Goal: Feedback & Contribution: Contribute content

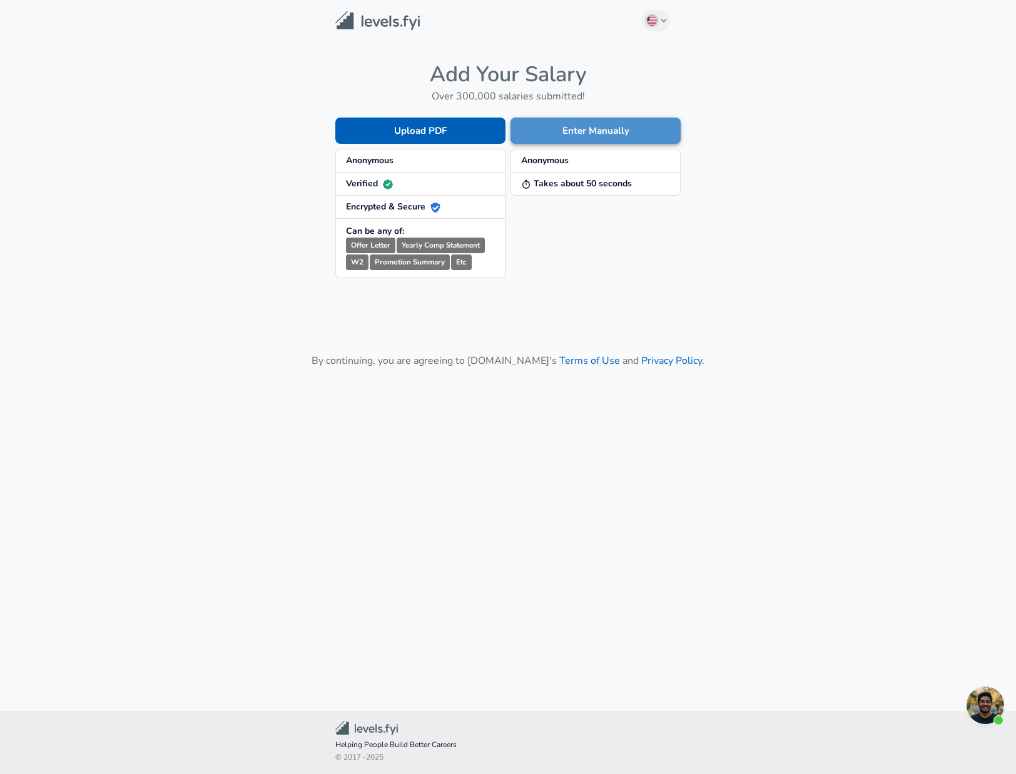
click at [582, 126] on button "Enter Manually" at bounding box center [595, 131] width 170 height 26
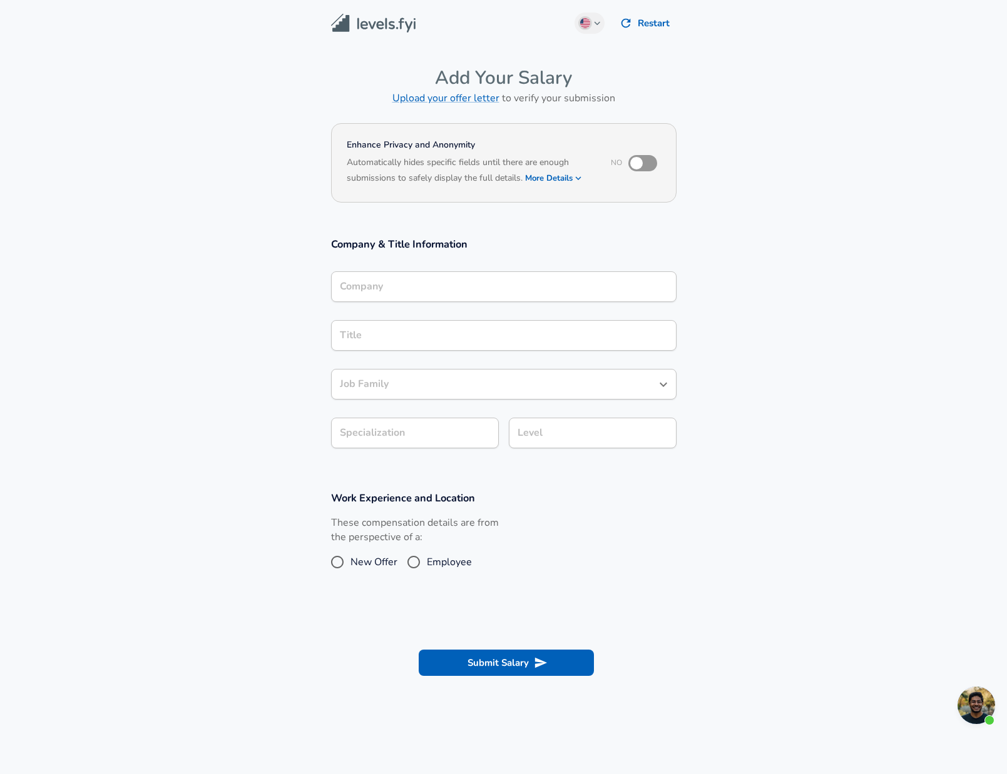
click at [482, 293] on div "Company" at bounding box center [503, 286] width 345 height 31
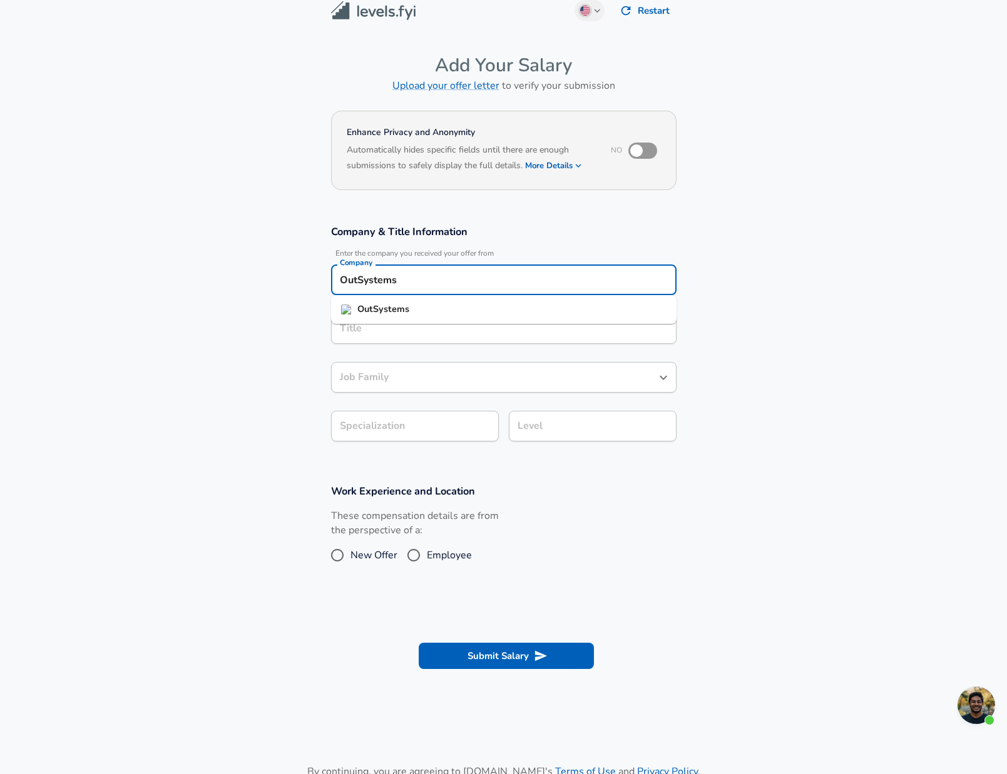
click at [377, 304] on strong "OutSystems" at bounding box center [383, 309] width 52 height 13
type input "OutSystems"
click at [371, 320] on input "Title" at bounding box center [504, 328] width 334 height 19
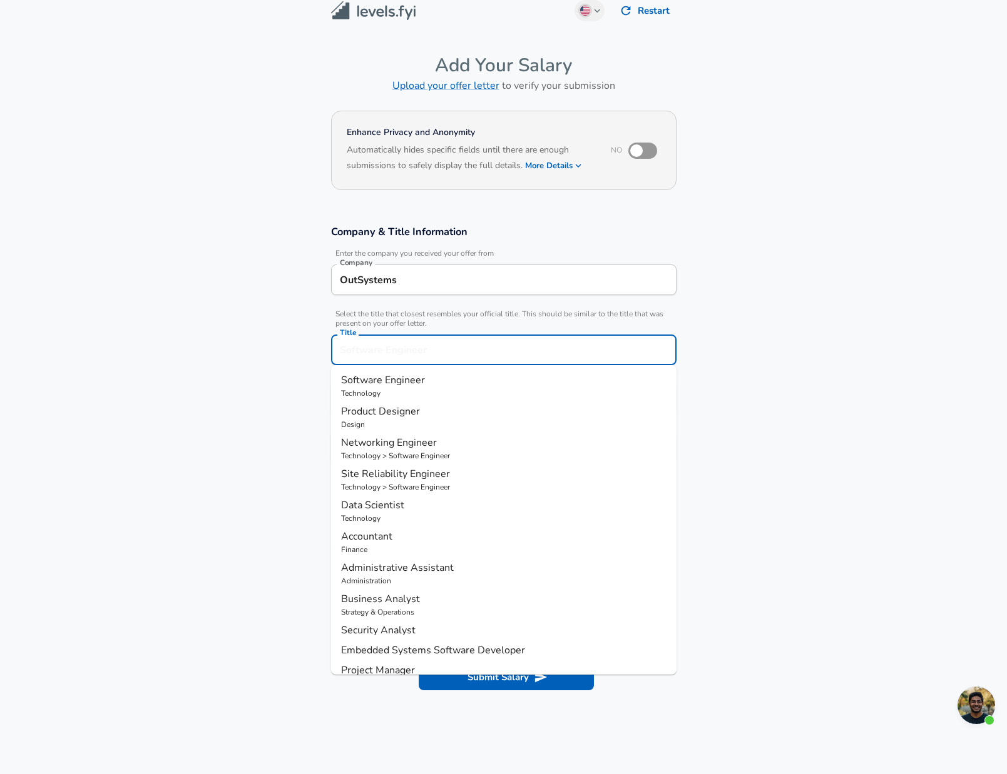
scroll to position [38, 0]
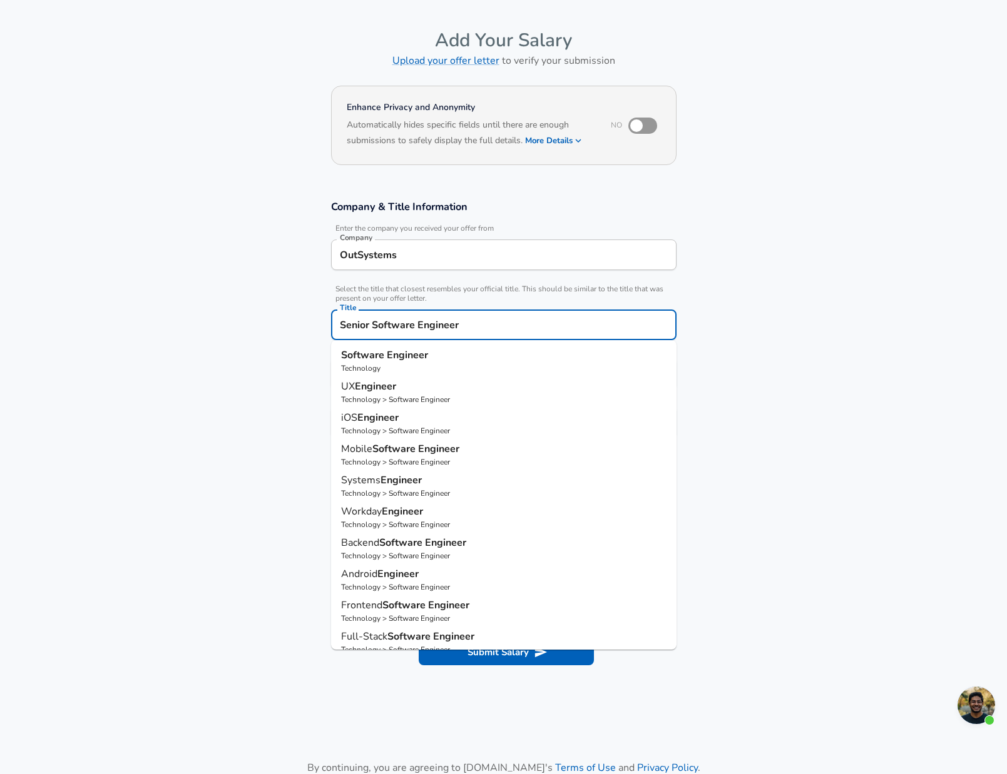
type input "Senior Software Engineer"
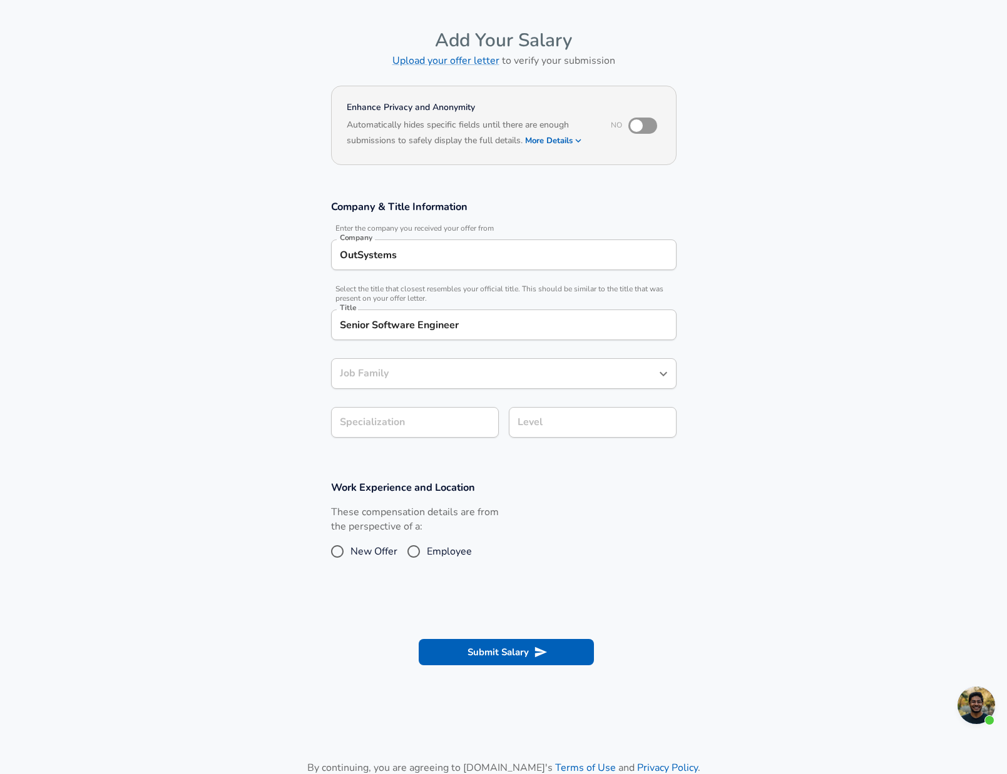
click at [842, 415] on section "Company & Title Information Enter the company you received your offer from Comp…" at bounding box center [503, 325] width 1007 height 281
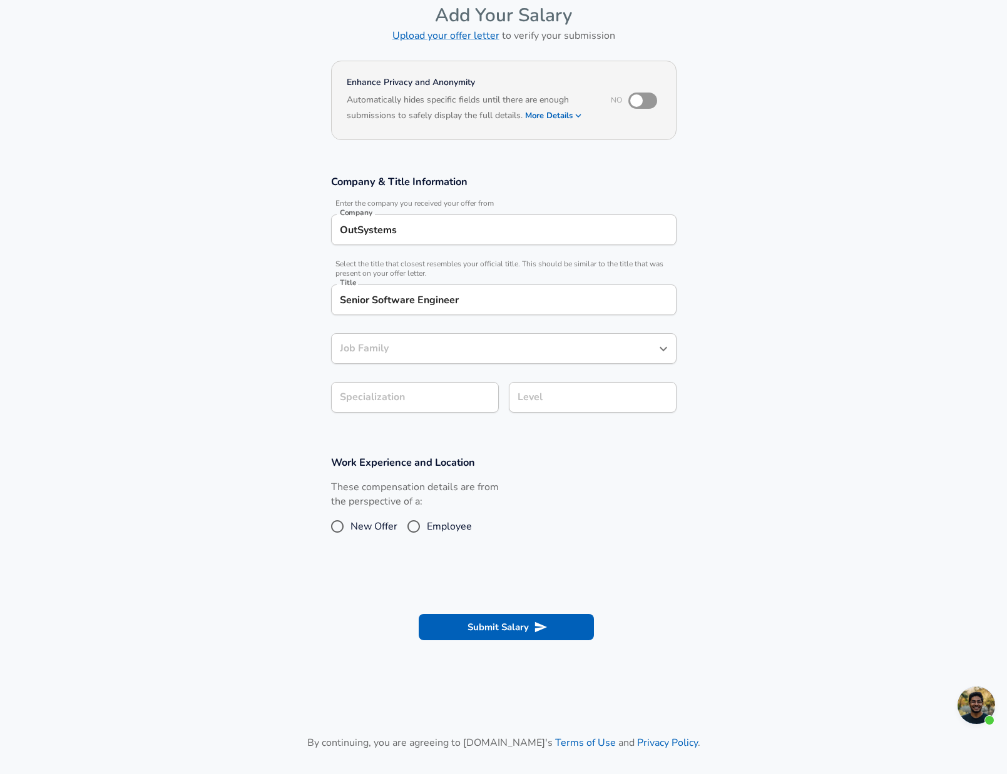
click at [632, 364] on div "Job Family" at bounding box center [503, 348] width 345 height 31
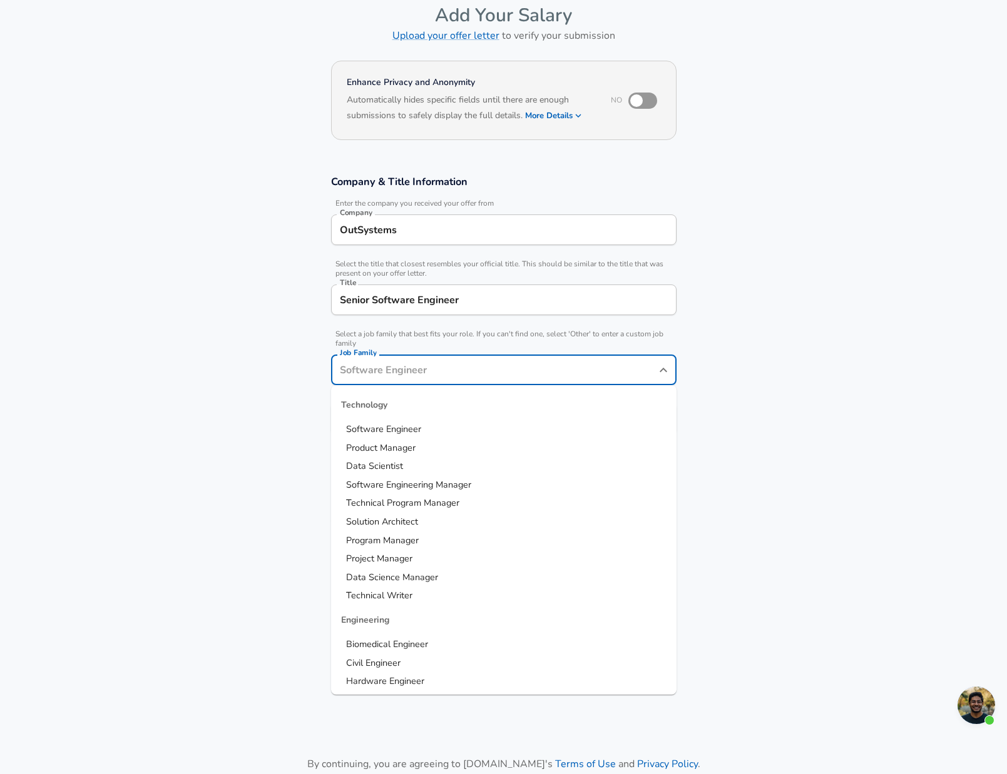
click at [649, 378] on input "Job Family" at bounding box center [494, 369] width 315 height 19
click at [379, 426] on span "Software Engineer" at bounding box center [383, 429] width 75 height 13
type input "Software Engineer"
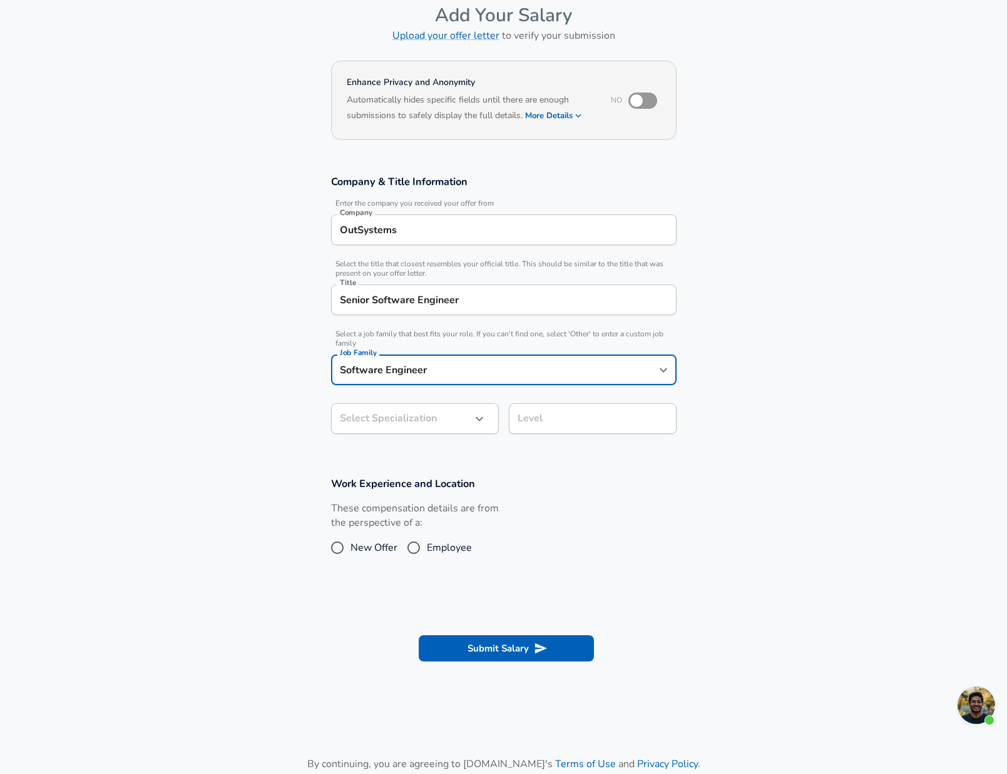
click at [382, 425] on body "English ([GEOGRAPHIC_DATA]) Change Restart Add Your Salary Upload your offer le…" at bounding box center [503, 324] width 1007 height 774
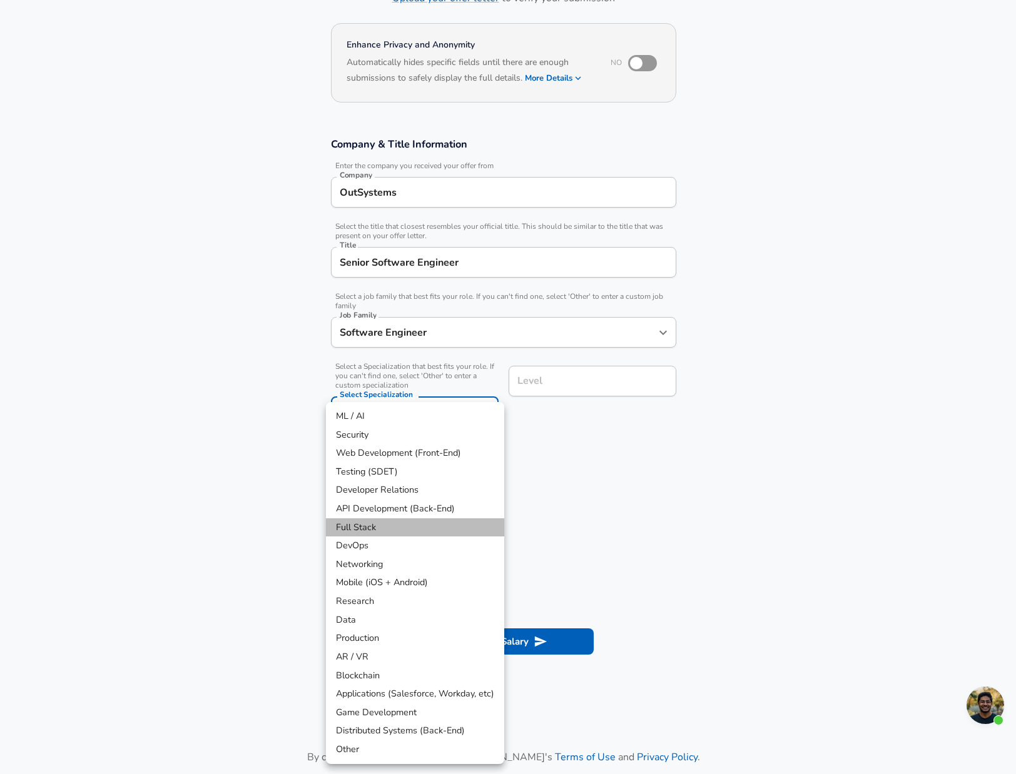
click at [371, 532] on li "Full Stack" at bounding box center [415, 528] width 178 height 19
type input "Full Stack"
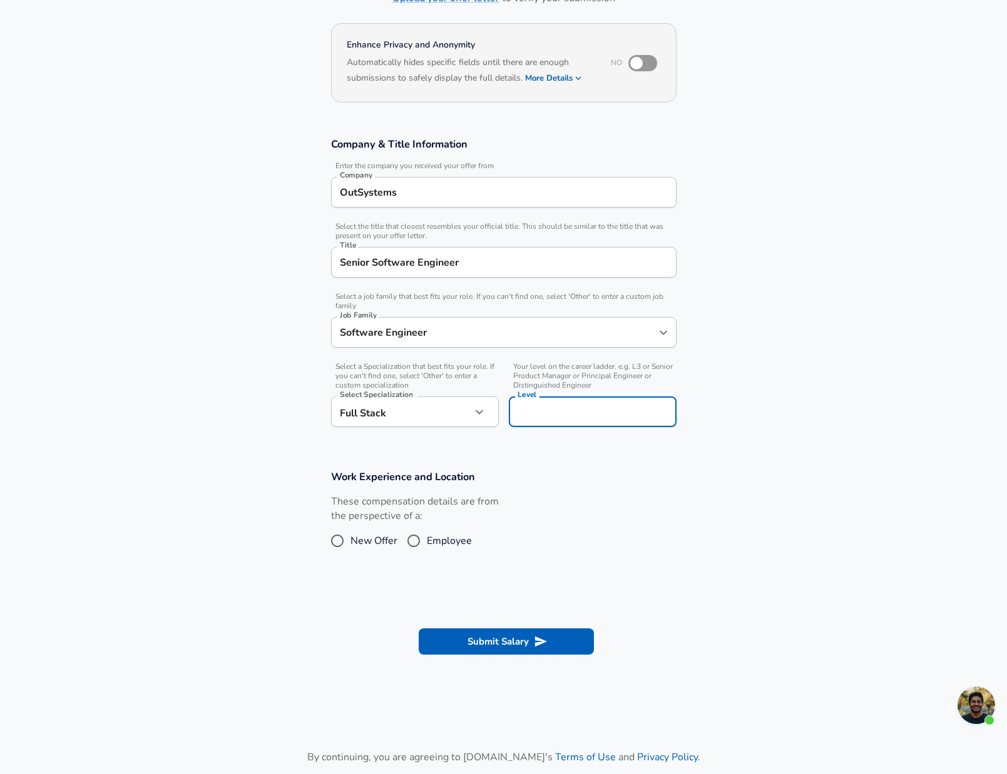
scroll to position [125, 0]
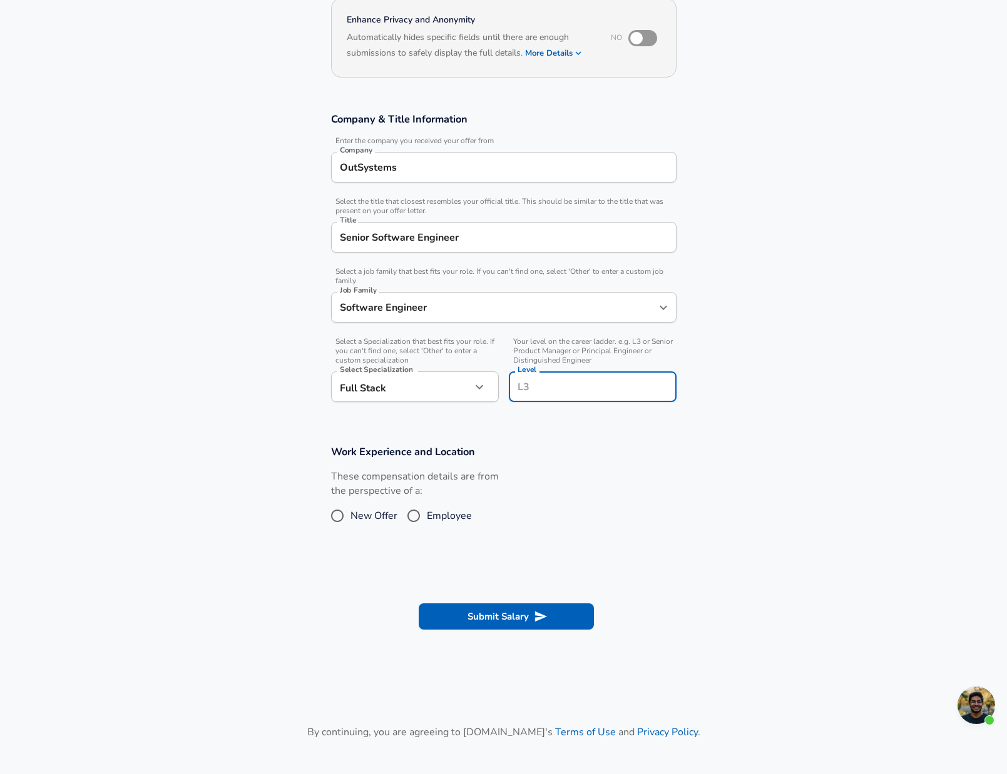
click at [560, 384] on input "Level" at bounding box center [592, 386] width 156 height 19
type input "L3"
click at [412, 515] on input "Employee" at bounding box center [413, 516] width 26 height 20
radio input "true"
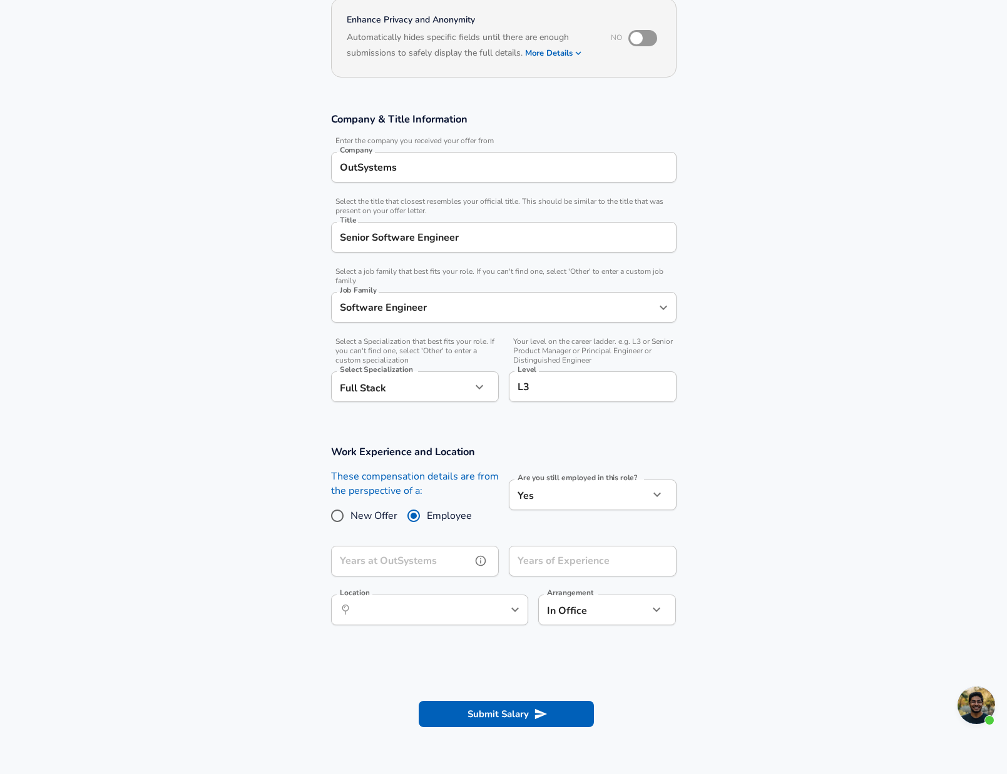
click at [445, 548] on input "Years at OutSystems" at bounding box center [401, 561] width 140 height 31
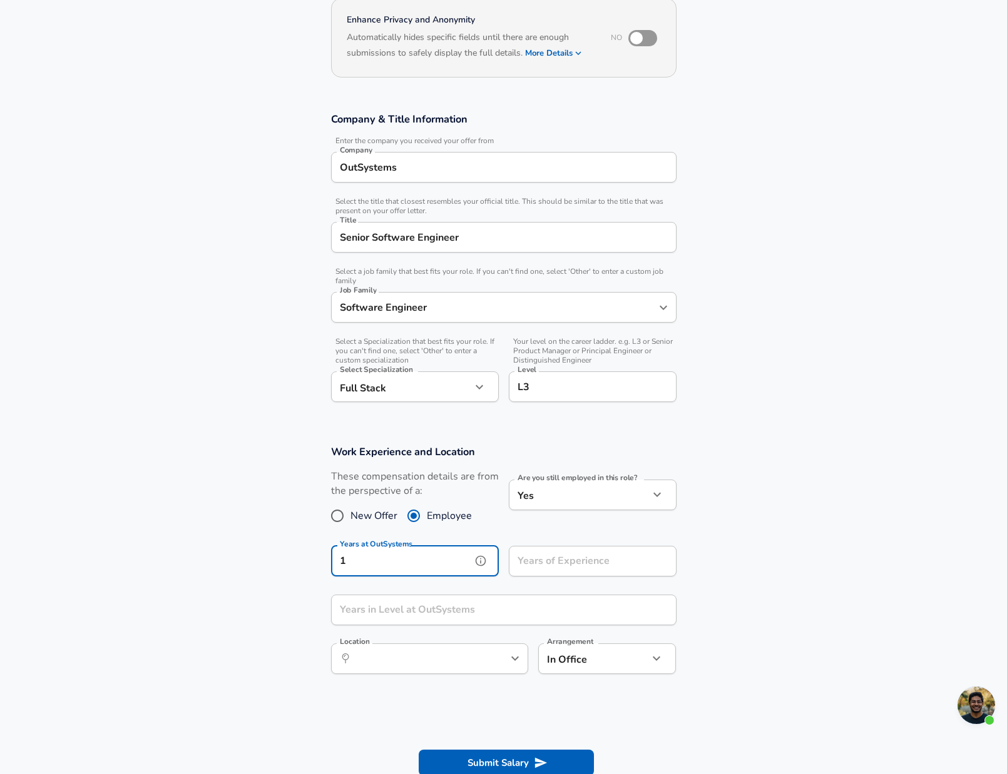
type input "1"
click at [553, 564] on input "Years of Experience" at bounding box center [579, 561] width 140 height 31
type input "20"
click at [465, 611] on input "Years in Level at OutSystems" at bounding box center [490, 610] width 318 height 31
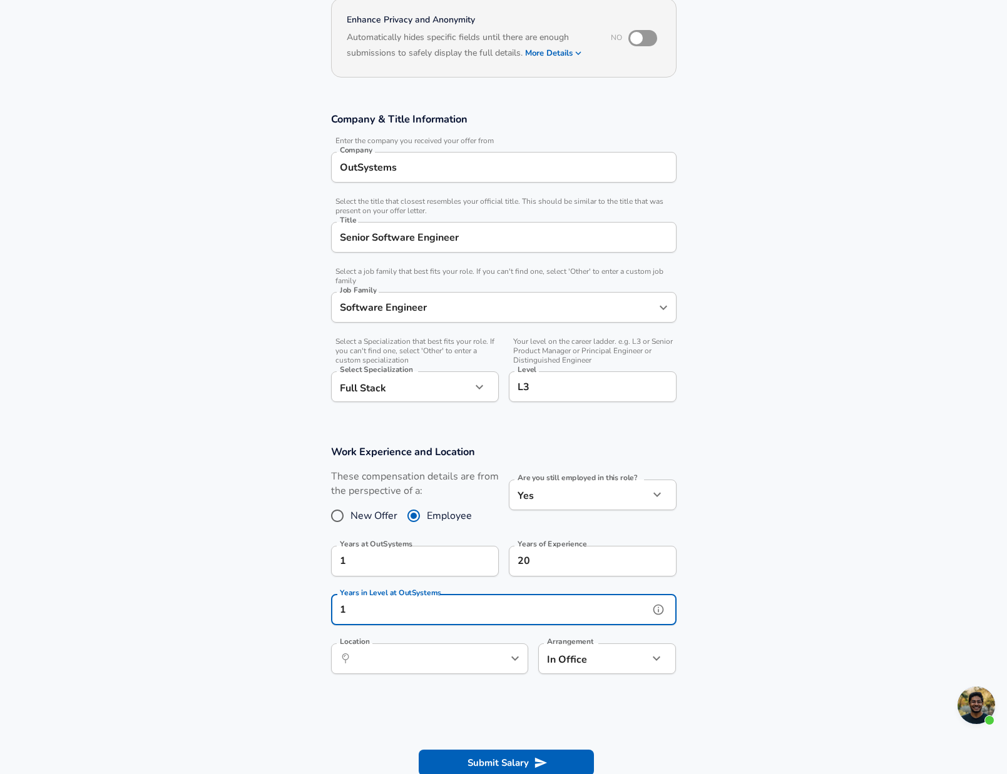
type input "1"
click at [434, 654] on input "Location" at bounding box center [416, 658] width 128 height 19
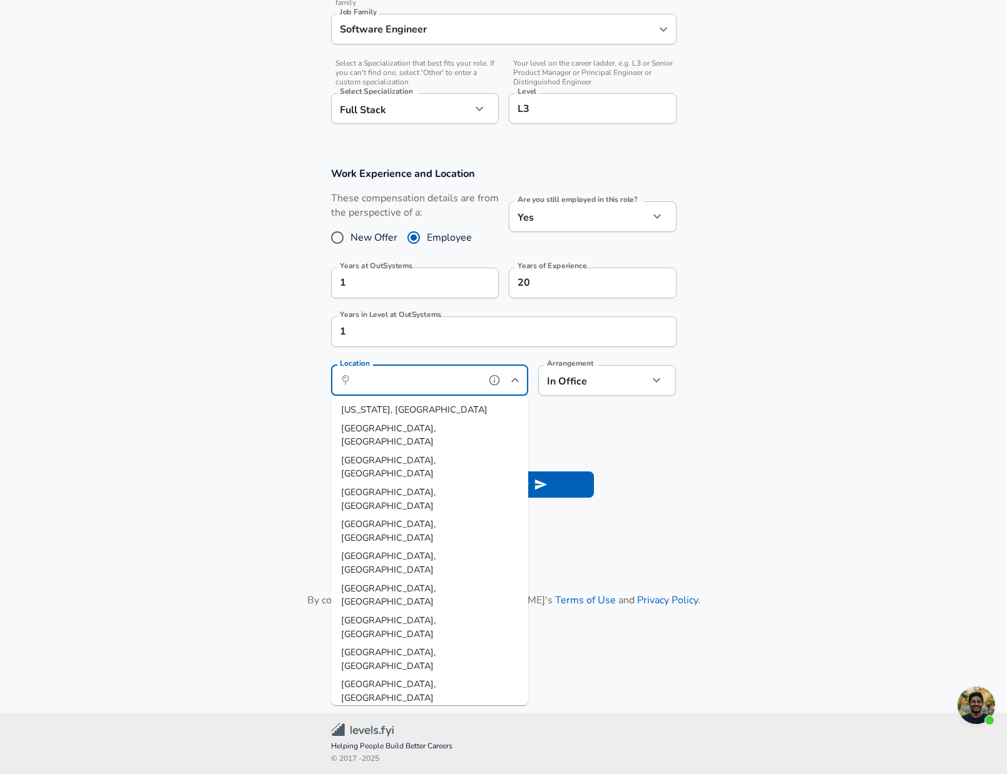
scroll to position [405, 0]
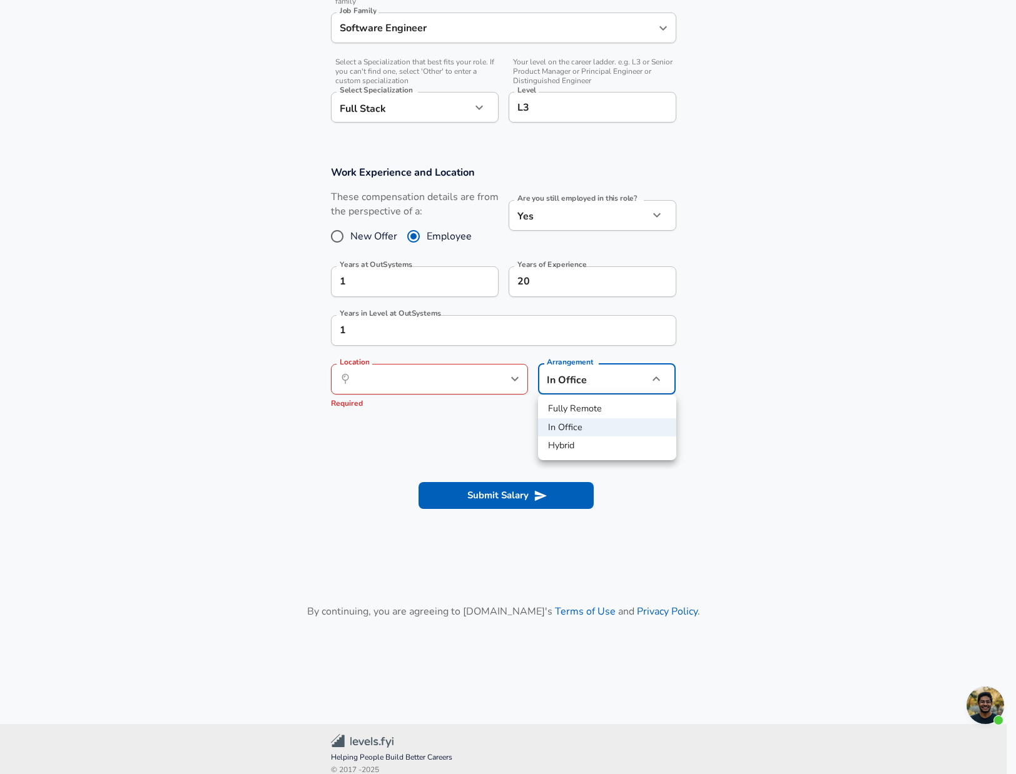
click at [581, 406] on li "Fully Remote" at bounding box center [607, 409] width 138 height 19
type input "remote"
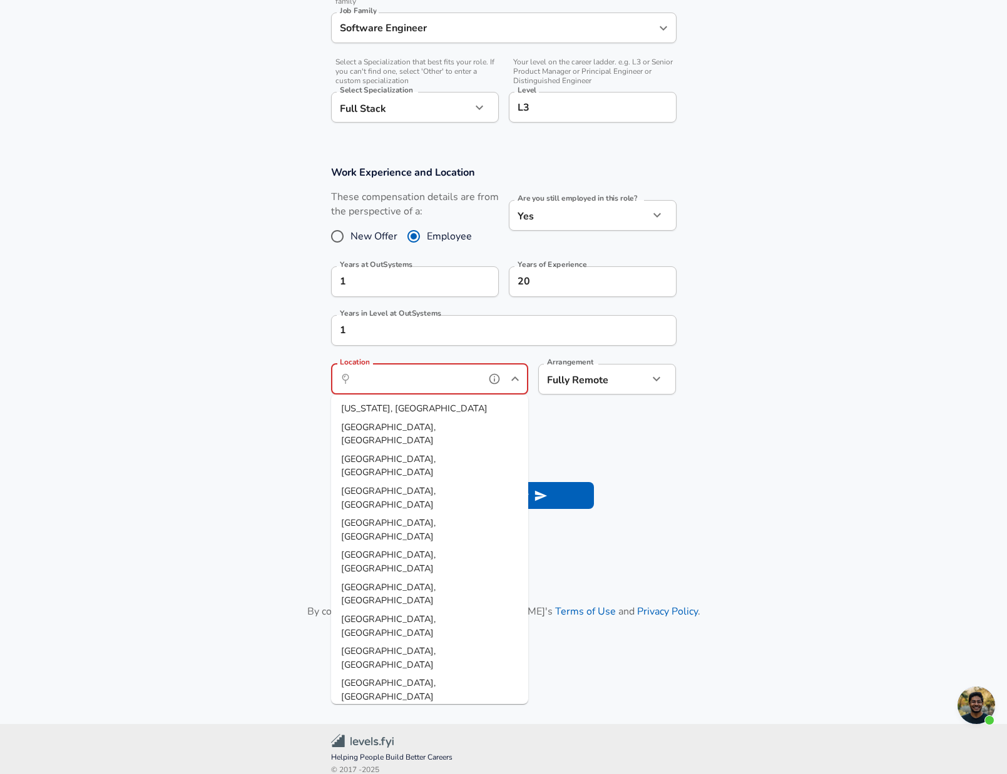
click at [430, 378] on input "Location" at bounding box center [416, 379] width 128 height 19
type input "U"
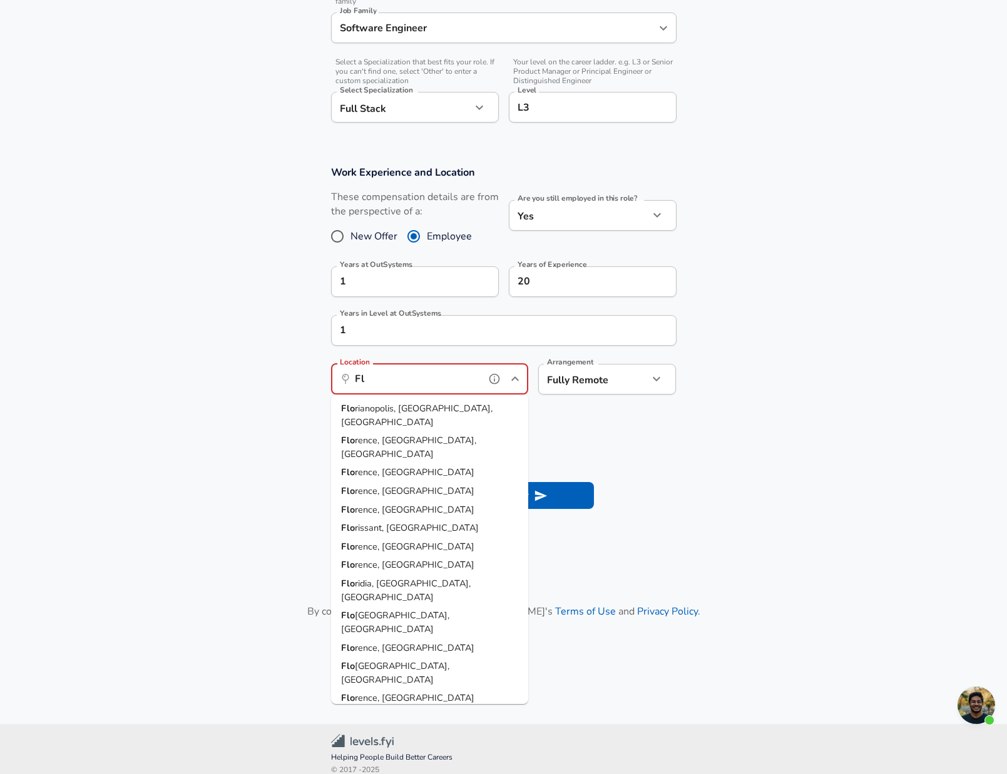
type input "F"
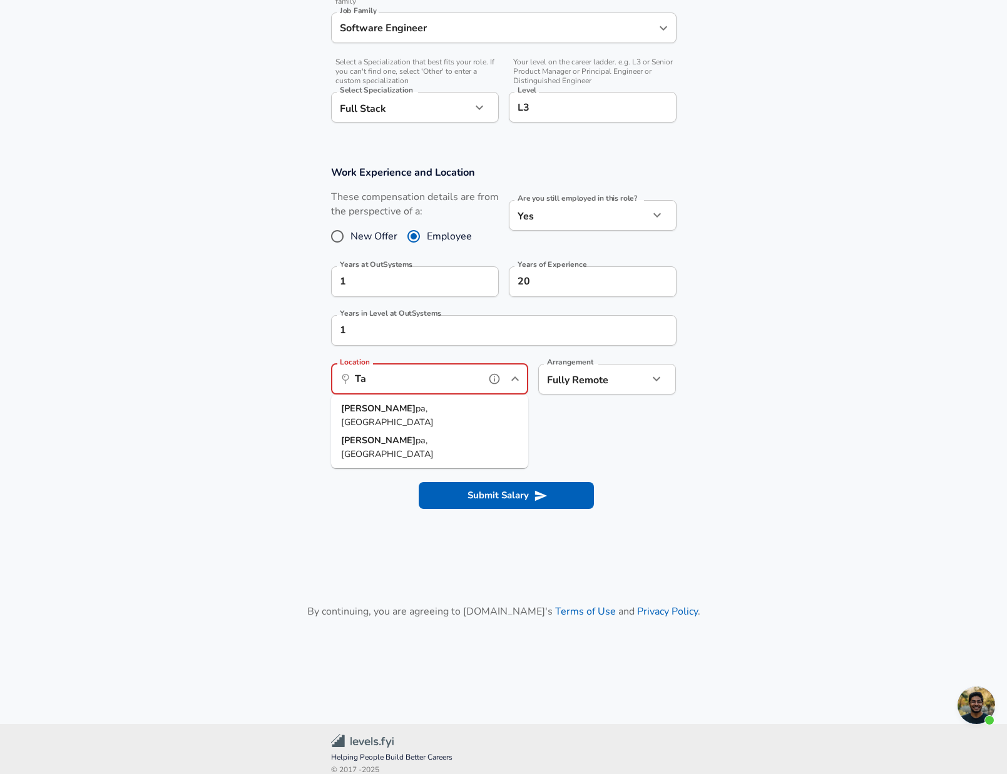
type input "T"
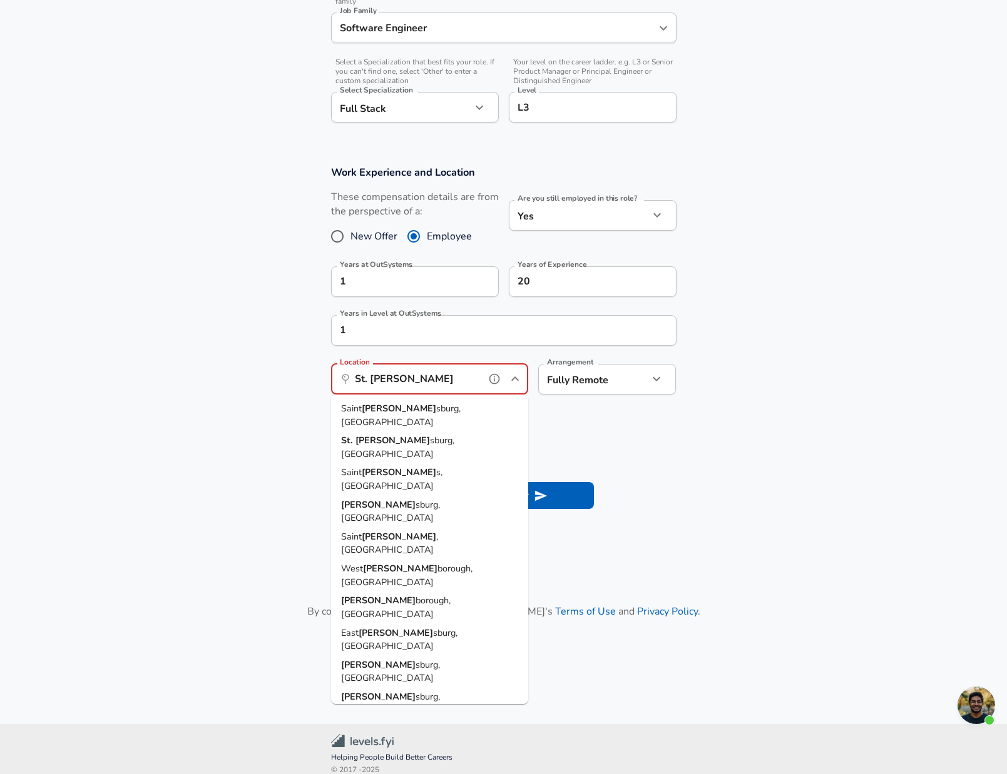
click at [375, 411] on strong "[PERSON_NAME]" at bounding box center [399, 408] width 74 height 13
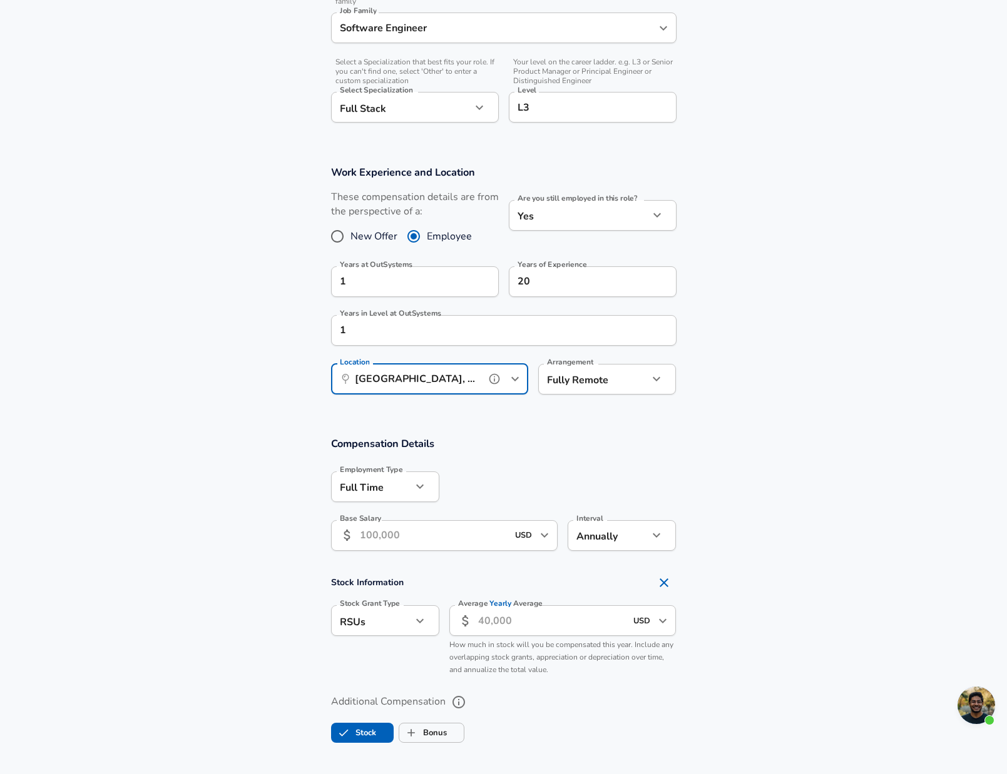
type input "[GEOGRAPHIC_DATA], [GEOGRAPHIC_DATA]"
click at [475, 527] on input "Base Salary" at bounding box center [434, 535] width 148 height 31
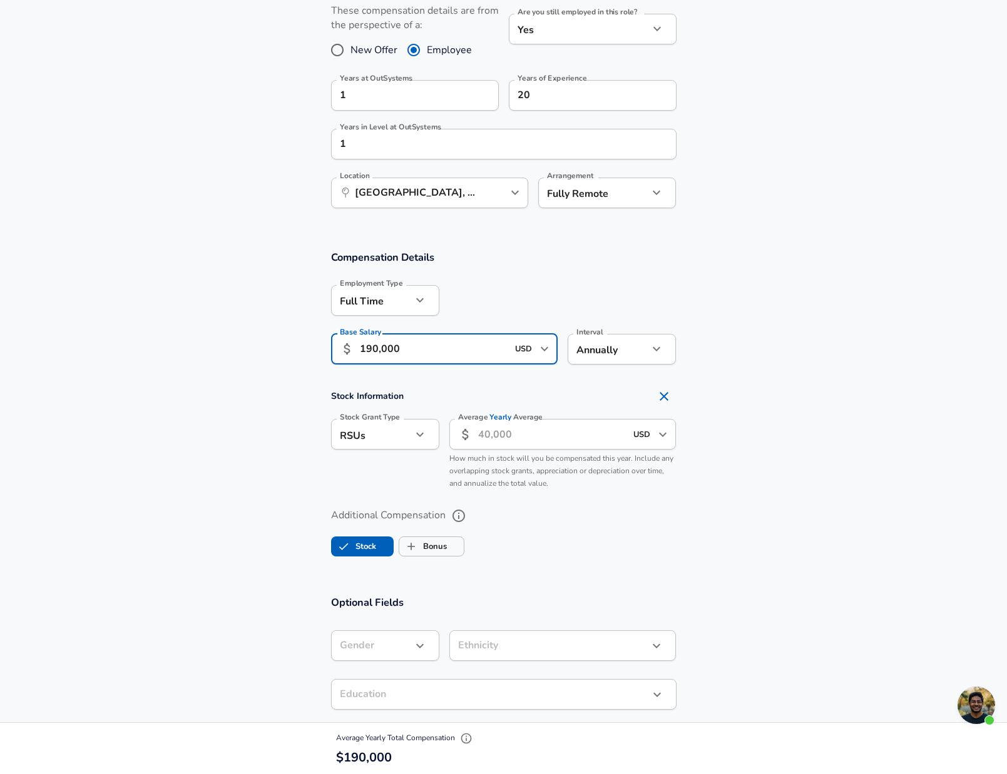
scroll to position [601, 0]
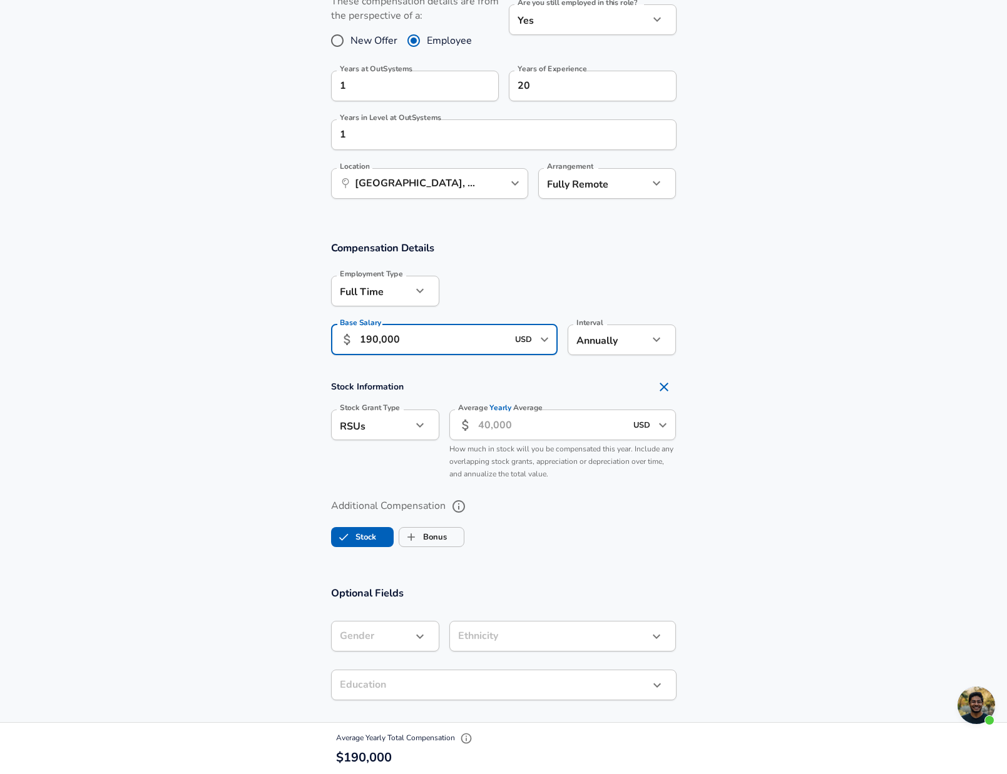
type input "190,000"
click at [510, 426] on input "Average Yearly Average" at bounding box center [552, 425] width 148 height 31
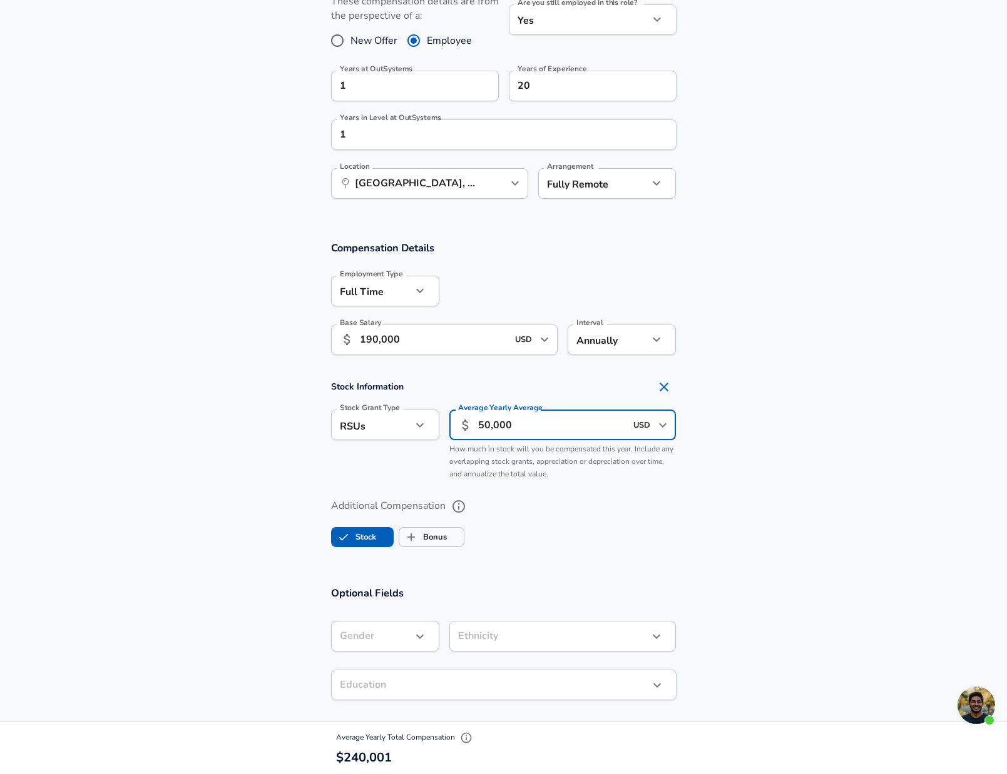
click at [654, 427] on button "Open" at bounding box center [663, 426] width 18 height 18
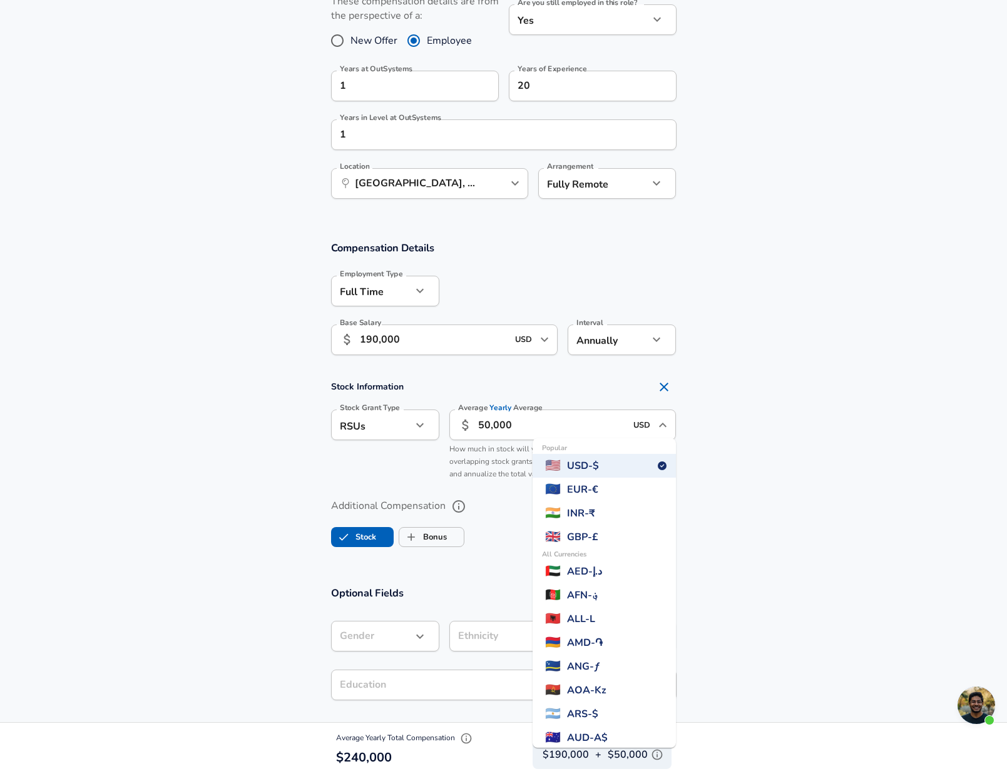
click at [598, 493] on span "EUR - €" at bounding box center [582, 489] width 31 height 15
type input "50.000"
type input "EUR"
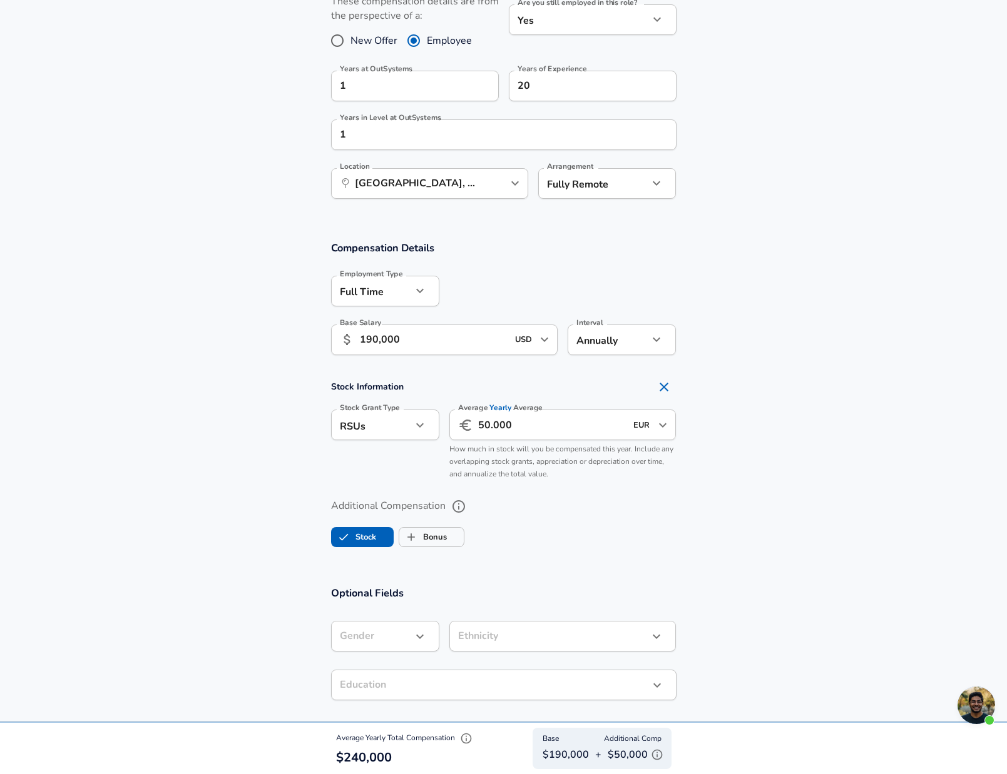
click at [810, 522] on section "Additional Compensation Stock Bonus" at bounding box center [503, 519] width 1007 height 66
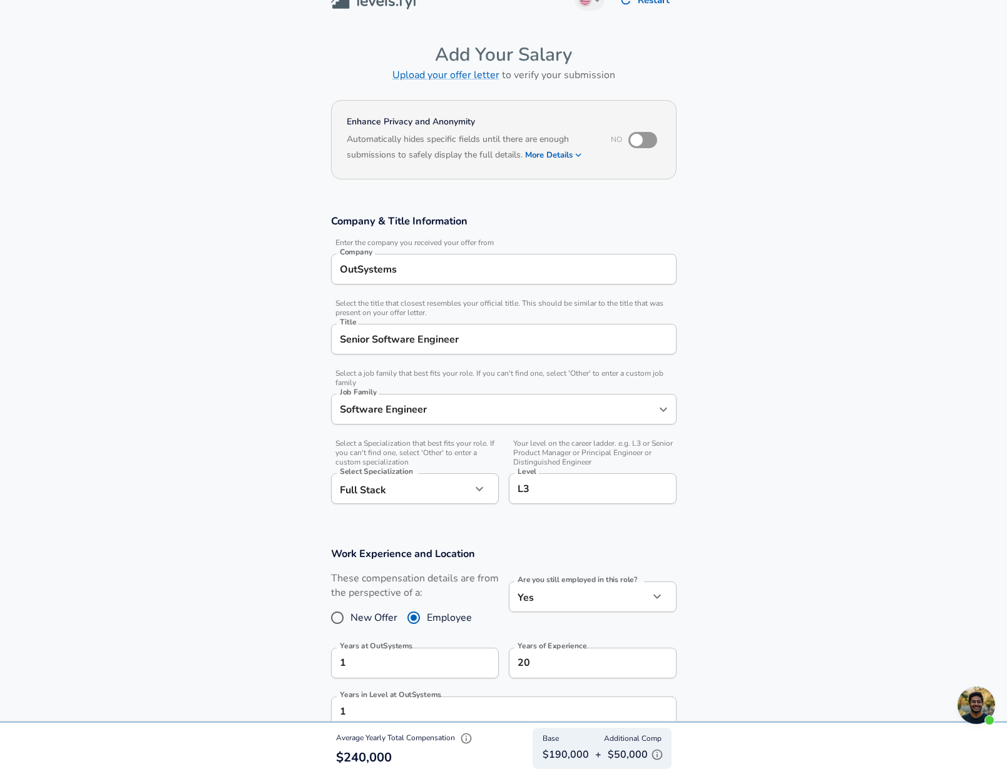
scroll to position [24, 0]
click at [639, 143] on input "checkbox" at bounding box center [636, 140] width 71 height 24
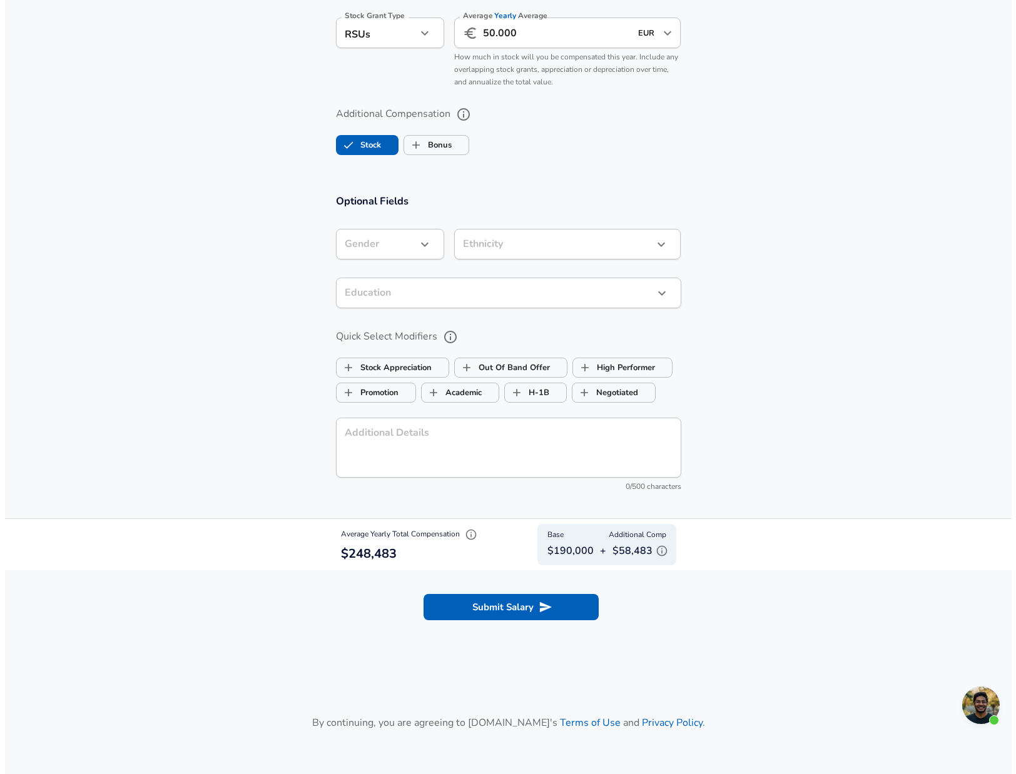
scroll to position [1015, 0]
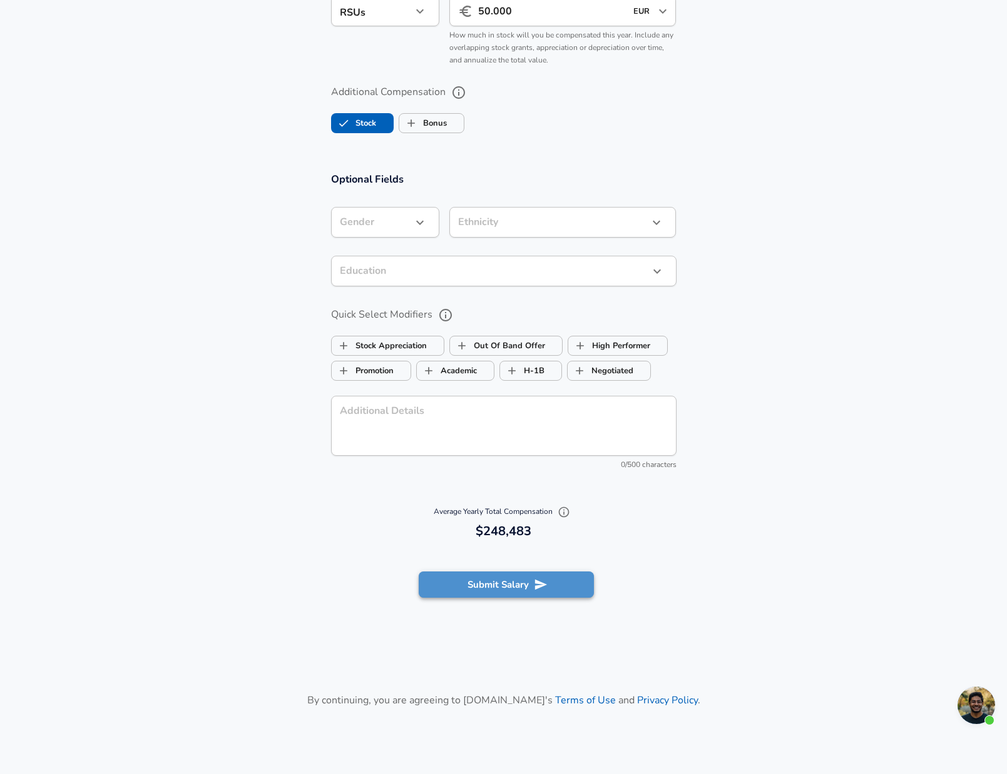
click at [494, 584] on button "Submit Salary" at bounding box center [505, 585] width 175 height 26
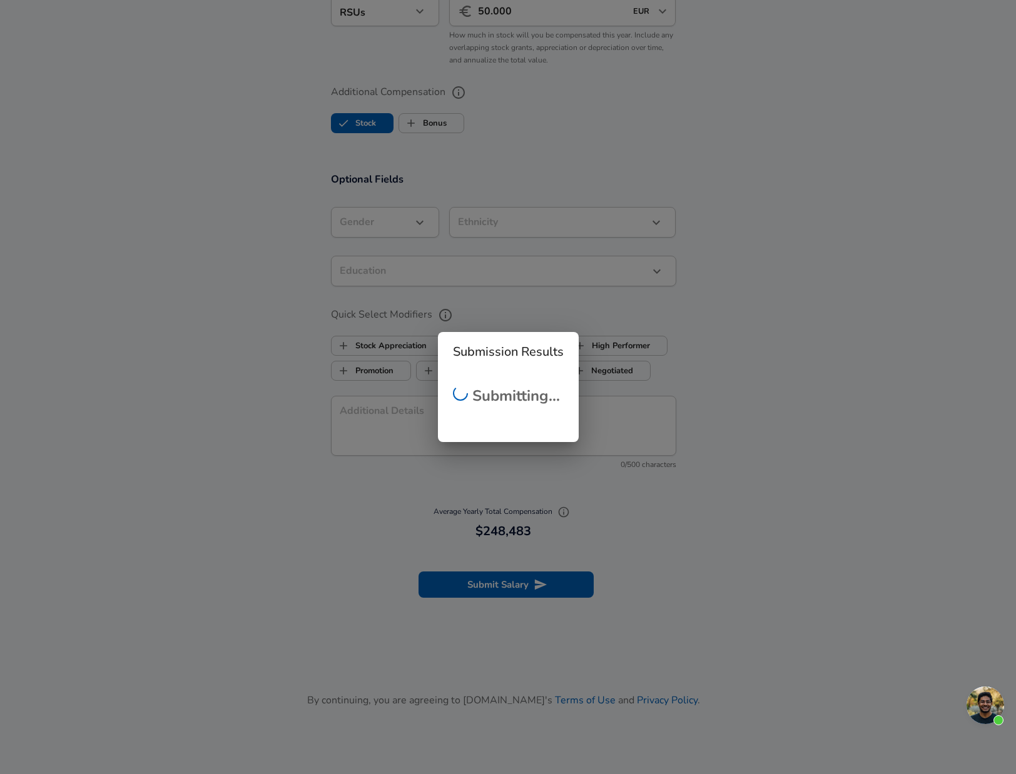
checkbox input "false"
